Goal: Task Accomplishment & Management: Use online tool/utility

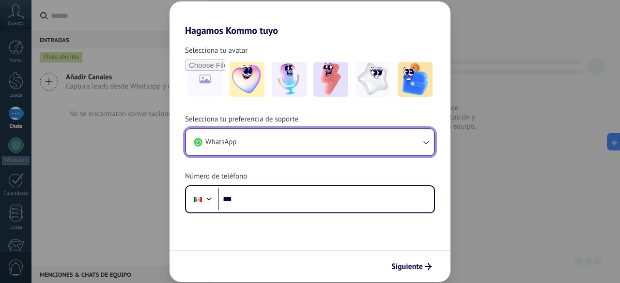
click at [425, 141] on icon "button" at bounding box center [426, 143] width 10 height 10
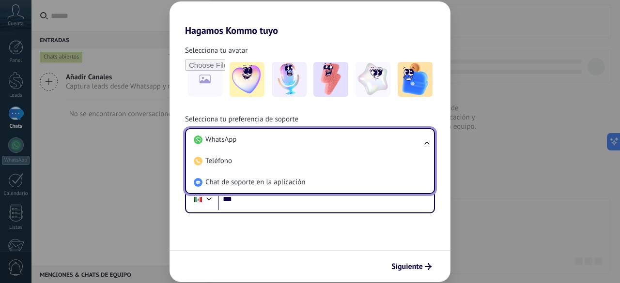
click at [426, 143] on ul "WhatsApp Teléfono Chat de soporte en la aplicación" at bounding box center [310, 161] width 250 height 66
click at [479, 146] on div "Hagamos Kommo tuyo Selecciona tu avatar Selecciona tu preferencia de soporte Wh…" at bounding box center [310, 141] width 620 height 283
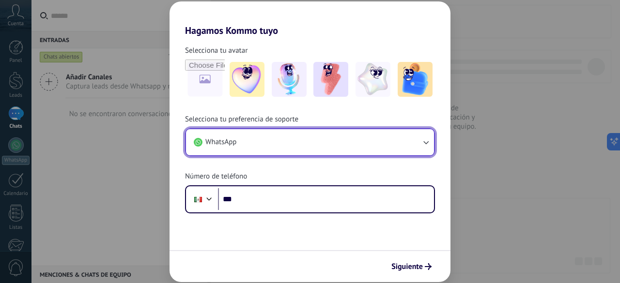
click at [253, 142] on button "WhatsApp" at bounding box center [310, 142] width 248 height 26
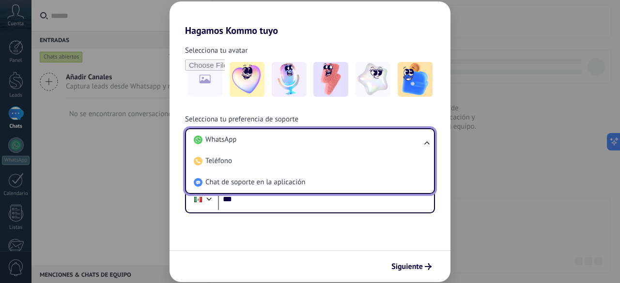
click at [136, 233] on div "Hagamos Kommo tuyo Selecciona tu avatar Selecciona tu preferencia de soporte Wh…" at bounding box center [310, 141] width 620 height 283
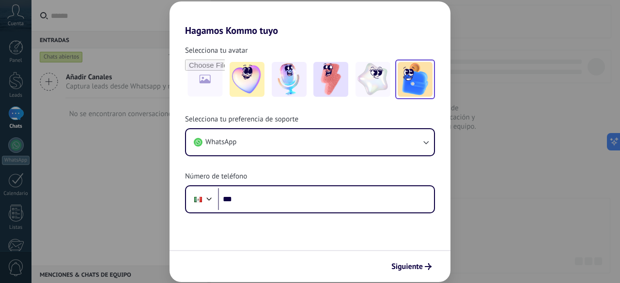
click at [411, 86] on img at bounding box center [415, 79] width 35 height 35
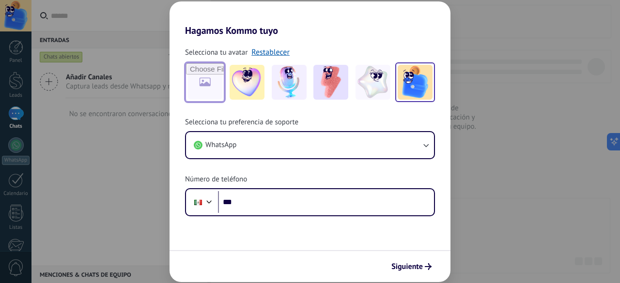
click at [205, 83] on input "file" at bounding box center [205, 82] width 38 height 38
click at [133, 196] on div "Hagamos Kommo tuyo Selecciona tu avatar Restablecer Selecciona tu preferencia d…" at bounding box center [310, 141] width 620 height 283
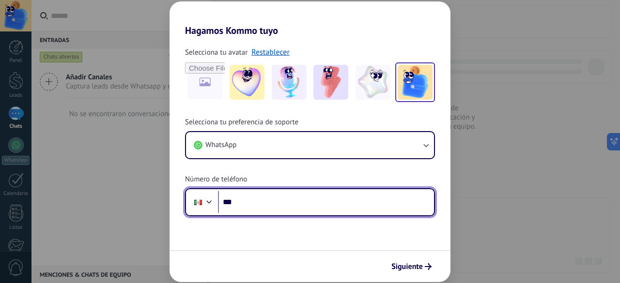
click at [346, 205] on input "***" at bounding box center [326, 202] width 216 height 22
drag, startPoint x: 311, startPoint y: 204, endPoint x: 198, endPoint y: 202, distance: 113.4
click at [198, 202] on div "**********" at bounding box center [310, 202] width 250 height 28
type input "**"
type input "**********"
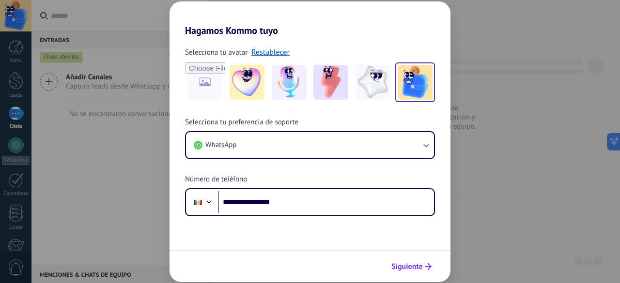
click at [405, 270] on span "Siguiente" at bounding box center [407, 267] width 31 height 7
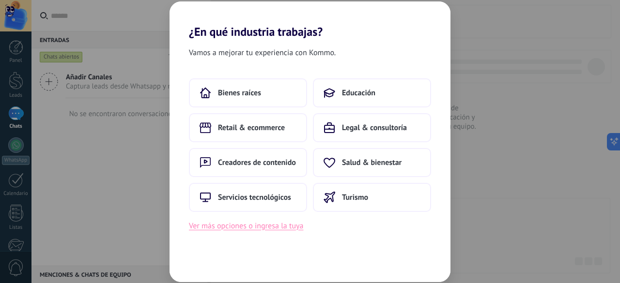
click at [280, 228] on button "Ver más opciones o ingresa la tuya" at bounding box center [246, 226] width 114 height 13
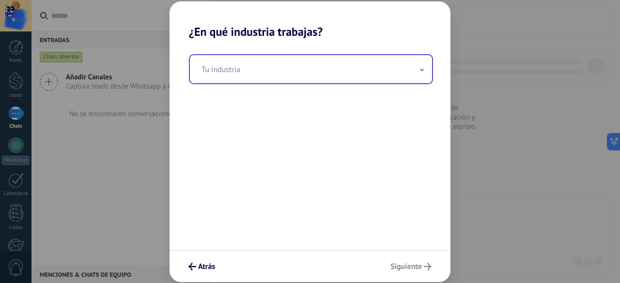
click at [424, 68] on input "text" at bounding box center [311, 69] width 242 height 28
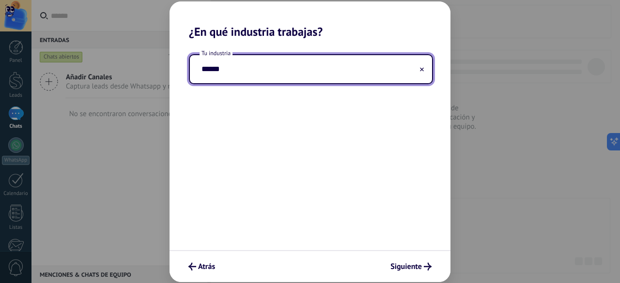
type input "******"
click at [409, 270] on span "Siguiente" at bounding box center [406, 267] width 31 height 7
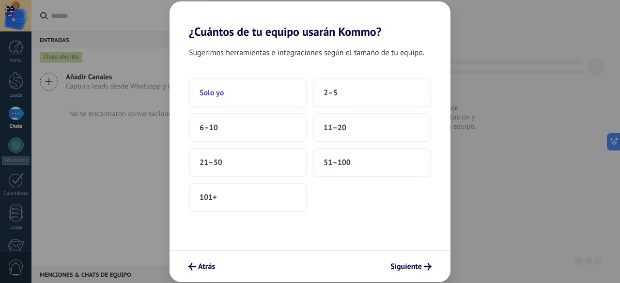
click at [272, 97] on button "Solo yo" at bounding box center [248, 92] width 118 height 29
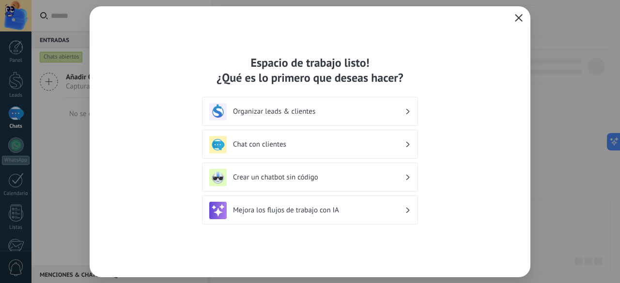
click at [523, 17] on button "button" at bounding box center [519, 19] width 13 height 14
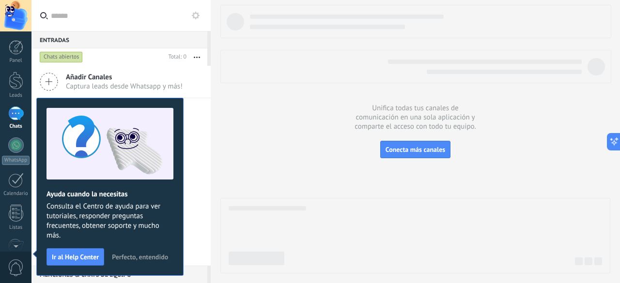
click at [133, 258] on span "Perfecto, entendido" at bounding box center [140, 257] width 56 height 7
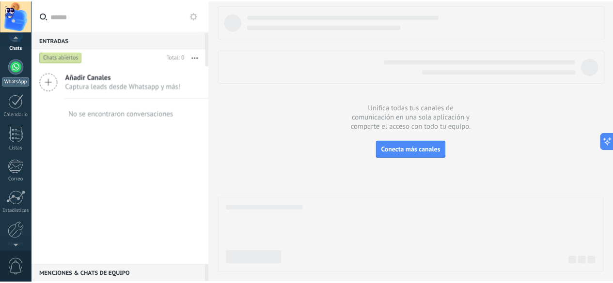
scroll to position [119, 0]
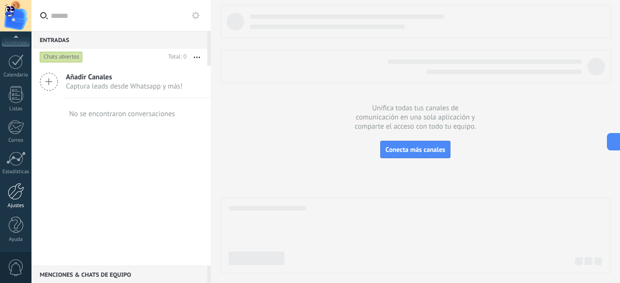
click at [17, 189] on div at bounding box center [16, 191] width 16 height 17
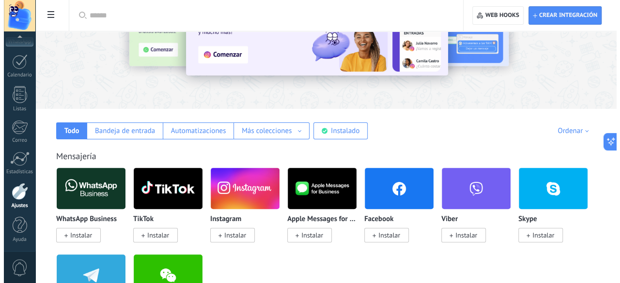
scroll to position [81, 0]
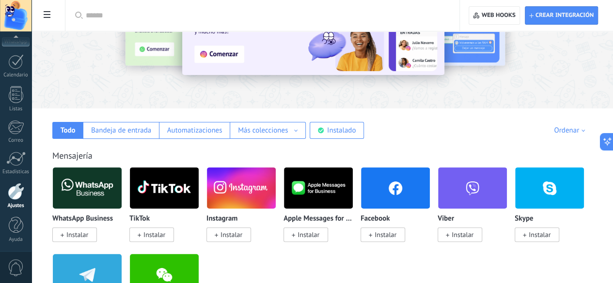
click at [122, 194] on img at bounding box center [87, 188] width 69 height 47
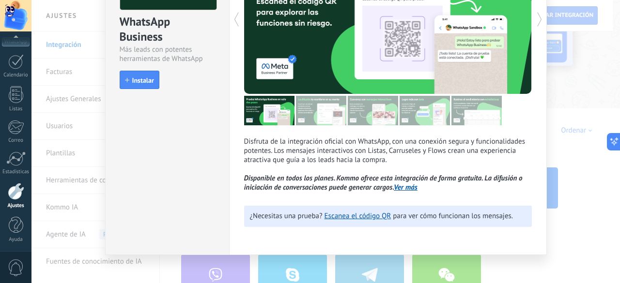
scroll to position [113, 0]
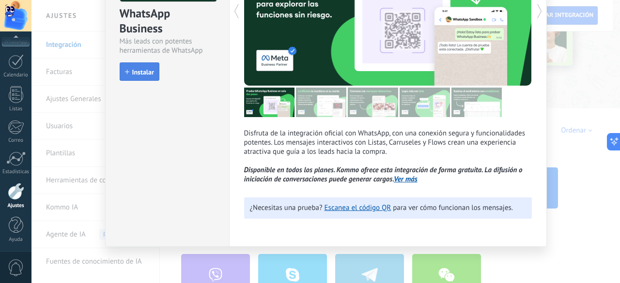
click at [132, 74] on span "Instalar" at bounding box center [143, 72] width 22 height 7
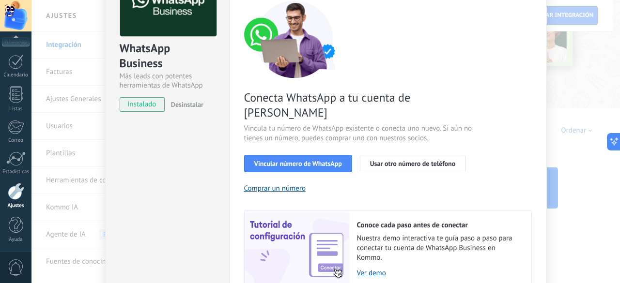
scroll to position [77, 0]
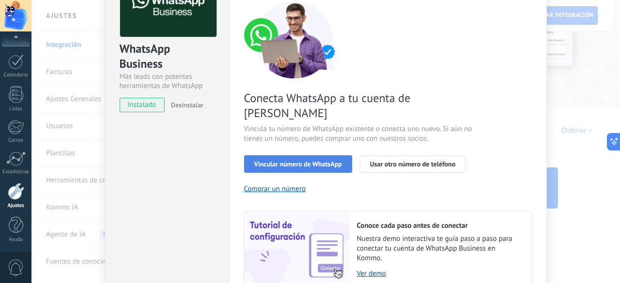
click at [324, 161] on span "Vincular número de WhatsApp" at bounding box center [298, 164] width 88 height 7
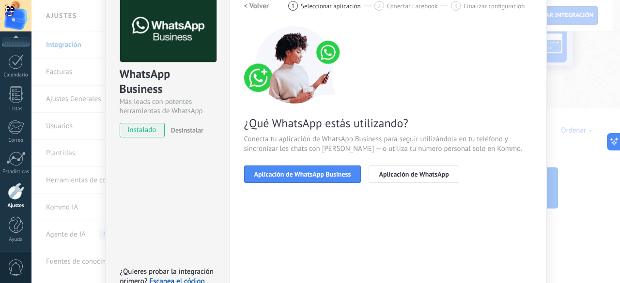
scroll to position [51, 0]
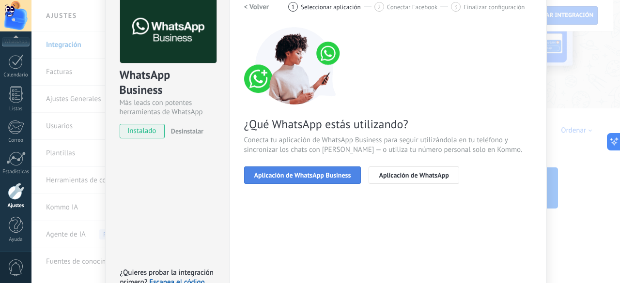
click at [319, 179] on span "Aplicación de WhatsApp Business" at bounding box center [302, 175] width 97 height 7
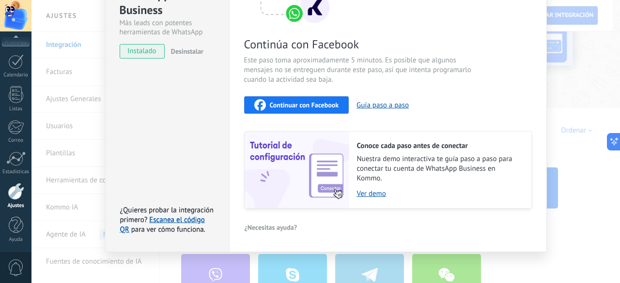
scroll to position [131, 0]
click at [312, 106] on span "Continuar con Facebook" at bounding box center [304, 104] width 69 height 7
click at [316, 108] on span "Continuar con Facebook" at bounding box center [304, 104] width 69 height 7
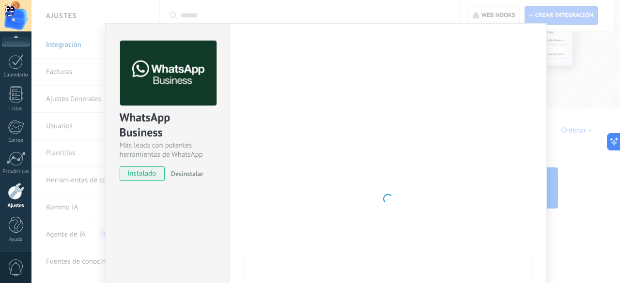
scroll to position [8, 0]
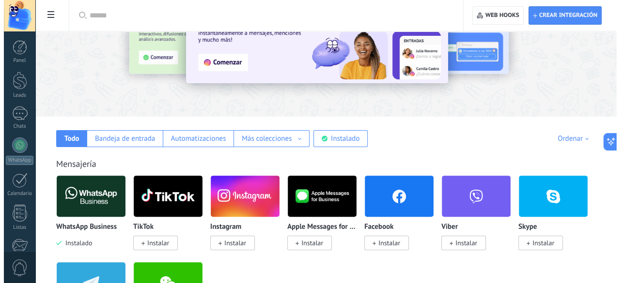
scroll to position [73, 0]
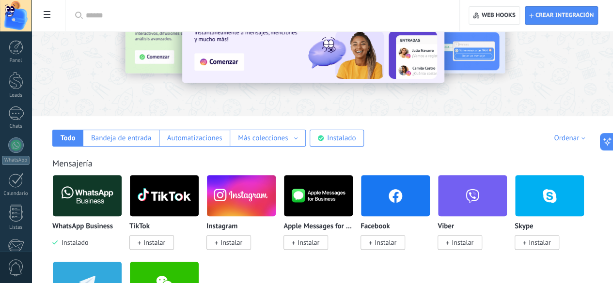
click at [122, 197] on img at bounding box center [87, 196] width 69 height 47
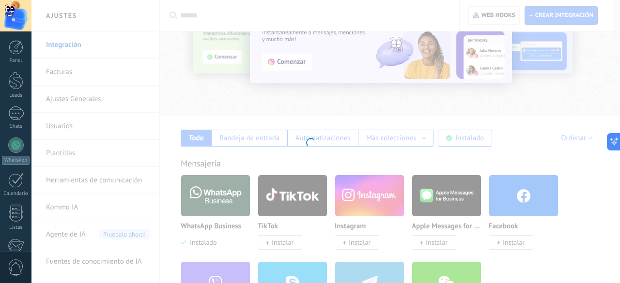
scroll to position [0, 0]
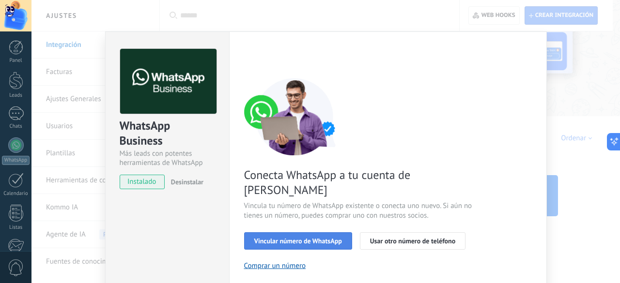
click at [305, 238] on span "Vincular número de WhatsApp" at bounding box center [298, 241] width 88 height 7
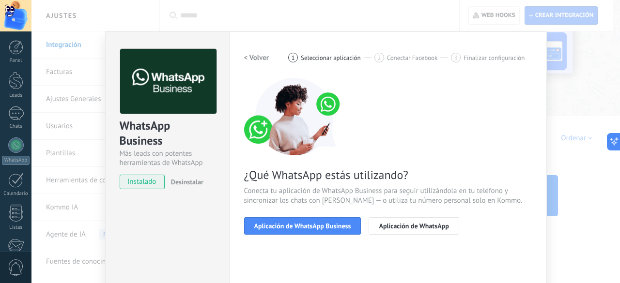
click at [305, 229] on span "Aplicación de WhatsApp Business" at bounding box center [302, 226] width 97 height 7
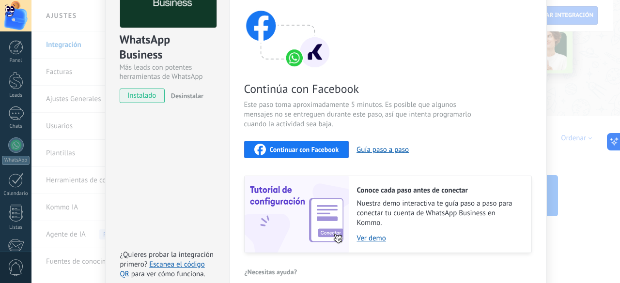
scroll to position [87, 0]
click at [301, 152] on span "Continuar con Facebook" at bounding box center [304, 149] width 69 height 7
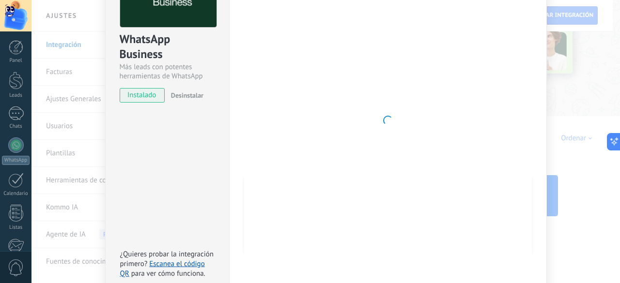
click at [135, 100] on span "instalado" at bounding box center [142, 95] width 44 height 15
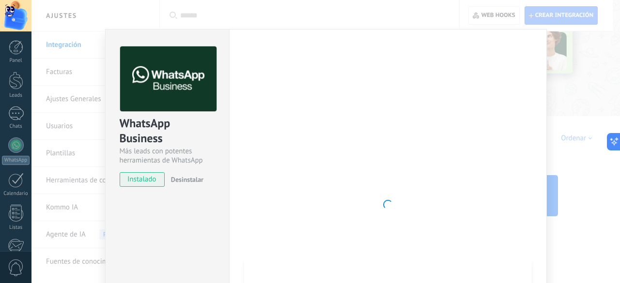
scroll to position [0, 0]
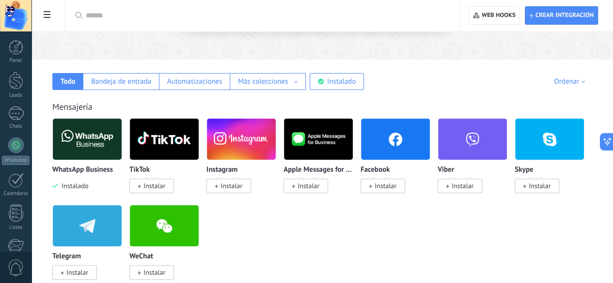
click at [122, 137] on img at bounding box center [87, 139] width 69 height 47
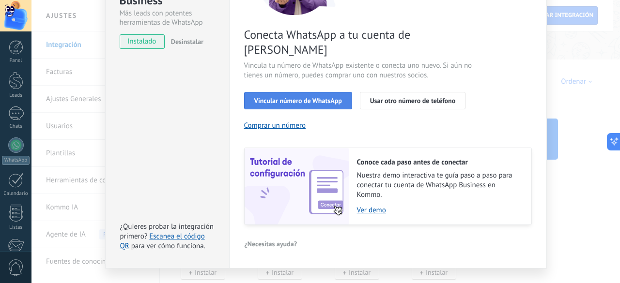
scroll to position [98, 0]
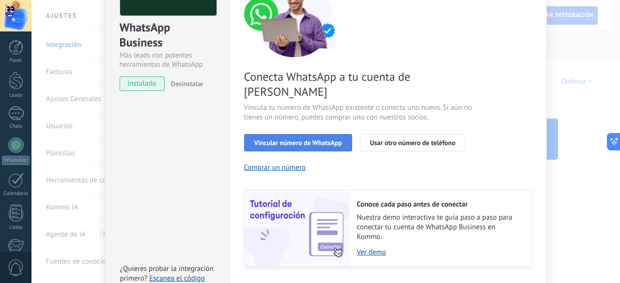
click at [304, 140] on span "Vincular número de WhatsApp" at bounding box center [298, 143] width 88 height 7
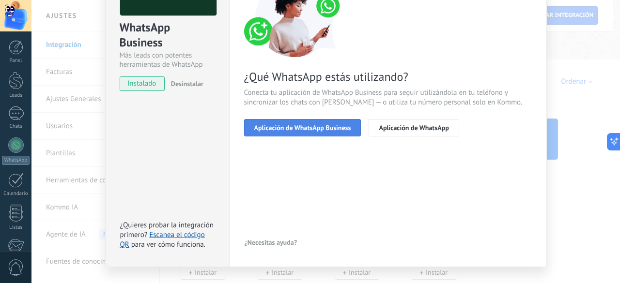
click at [307, 129] on span "Aplicación de WhatsApp Business" at bounding box center [302, 128] width 97 height 7
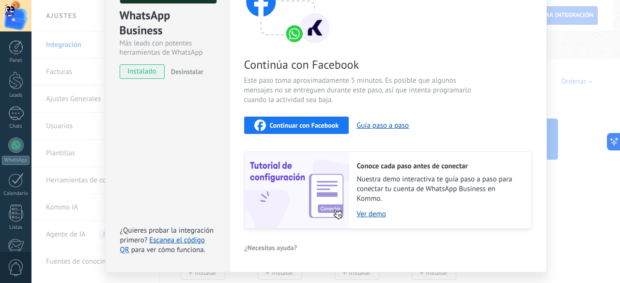
scroll to position [135, 0]
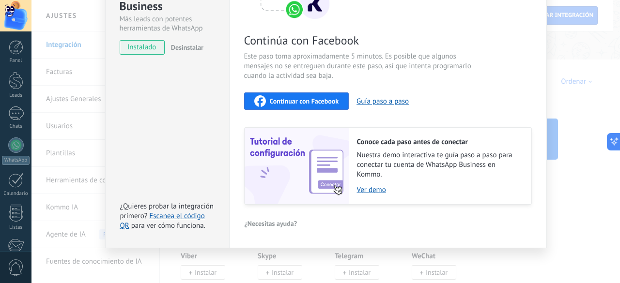
click at [300, 103] on span "Continuar con Facebook" at bounding box center [304, 101] width 69 height 7
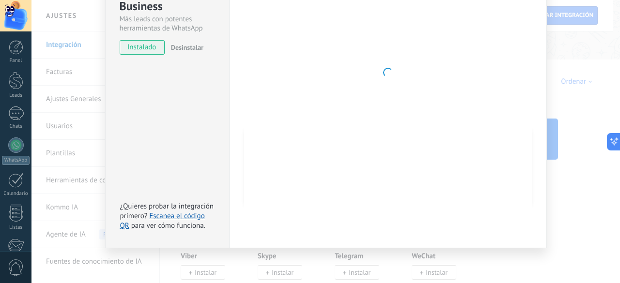
scroll to position [0, 0]
